Goal: Information Seeking & Learning: Understand process/instructions

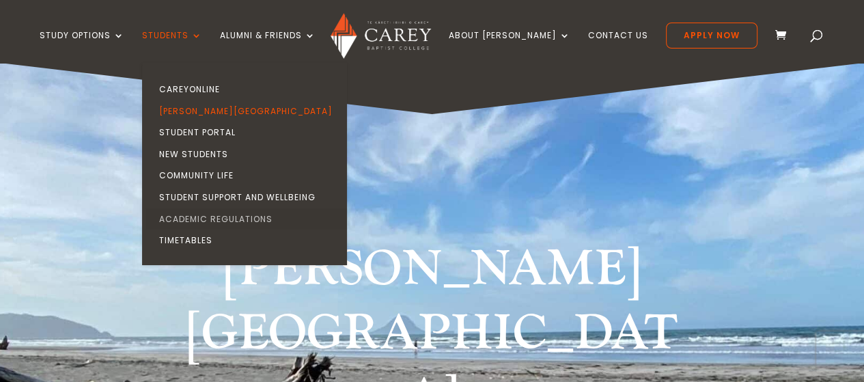
click at [248, 218] on link "Academic Regulations" at bounding box center [247, 219] width 205 height 22
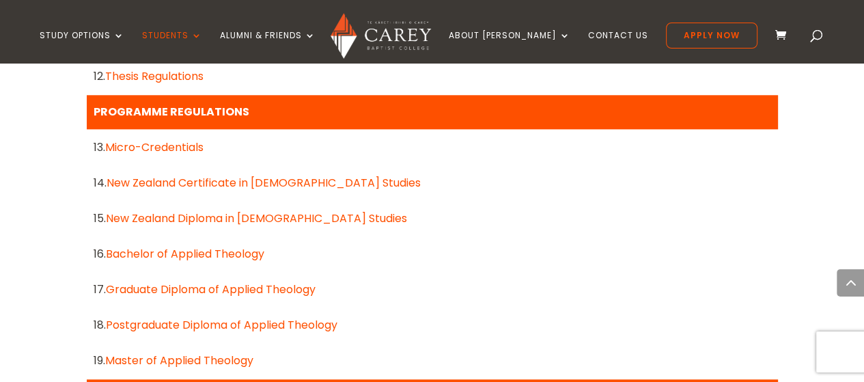
scroll to position [1115, 0]
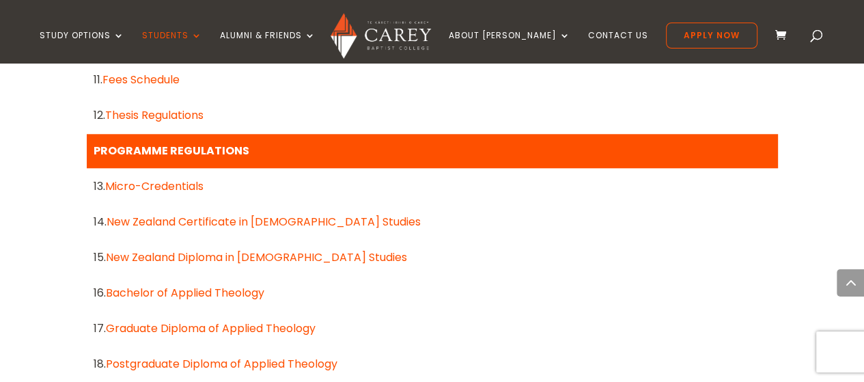
click at [196, 256] on link "New Zealand Diploma in [DEMOGRAPHIC_DATA] Studies" at bounding box center [256, 257] width 301 height 16
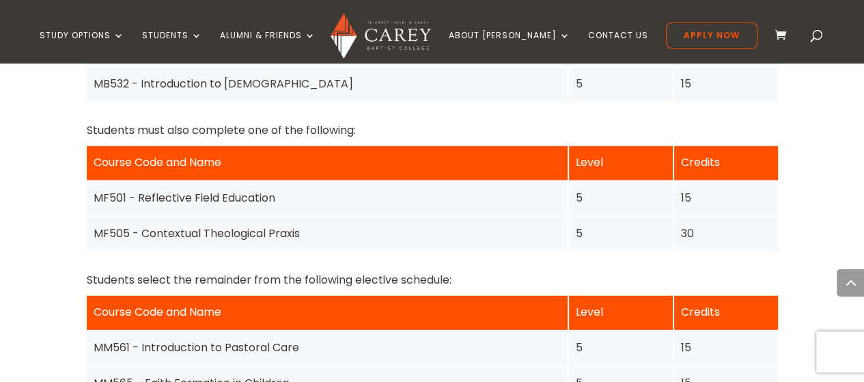
click at [220, 182] on div "MF501 - Reflective Field Education" at bounding box center [327, 199] width 481 height 34
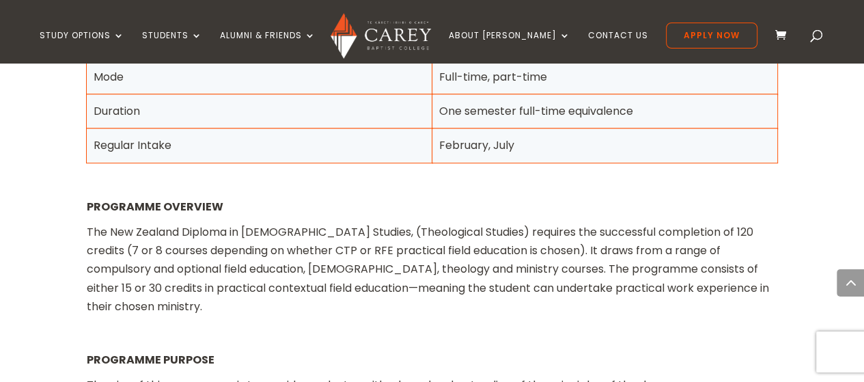
scroll to position [643, 0]
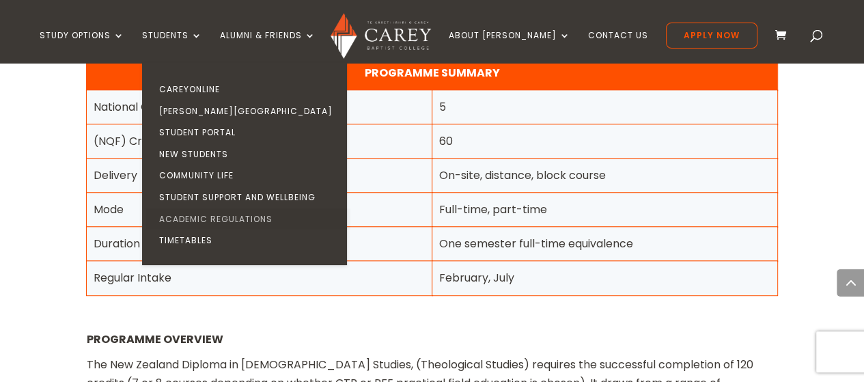
click at [220, 221] on link "Academic Regulations" at bounding box center [247, 219] width 205 height 22
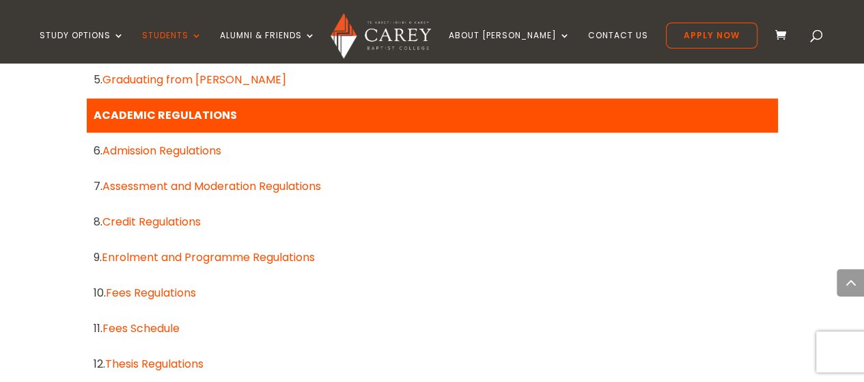
scroll to position [867, 0]
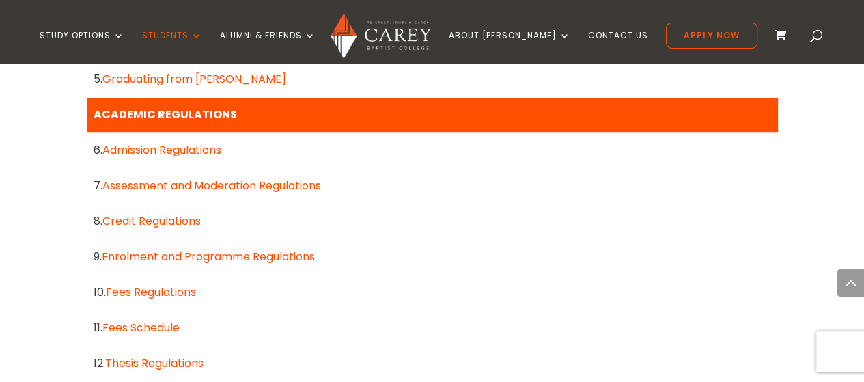
click at [157, 182] on link "Assessment and Moderation Regulations" at bounding box center [211, 186] width 219 height 16
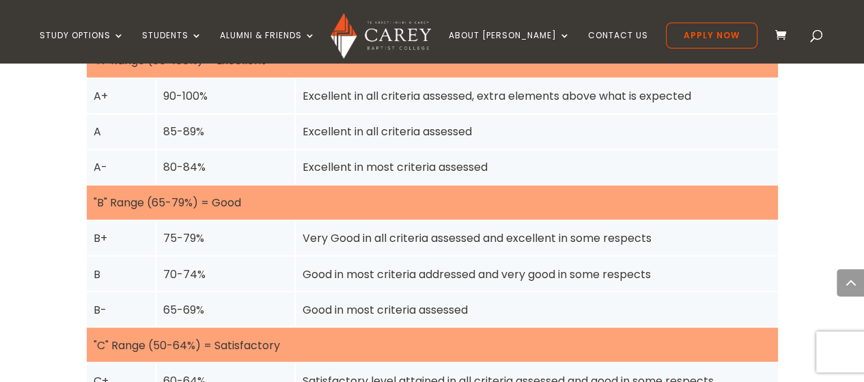
scroll to position [1907, 0]
